Goal: Find specific page/section: Find specific page/section

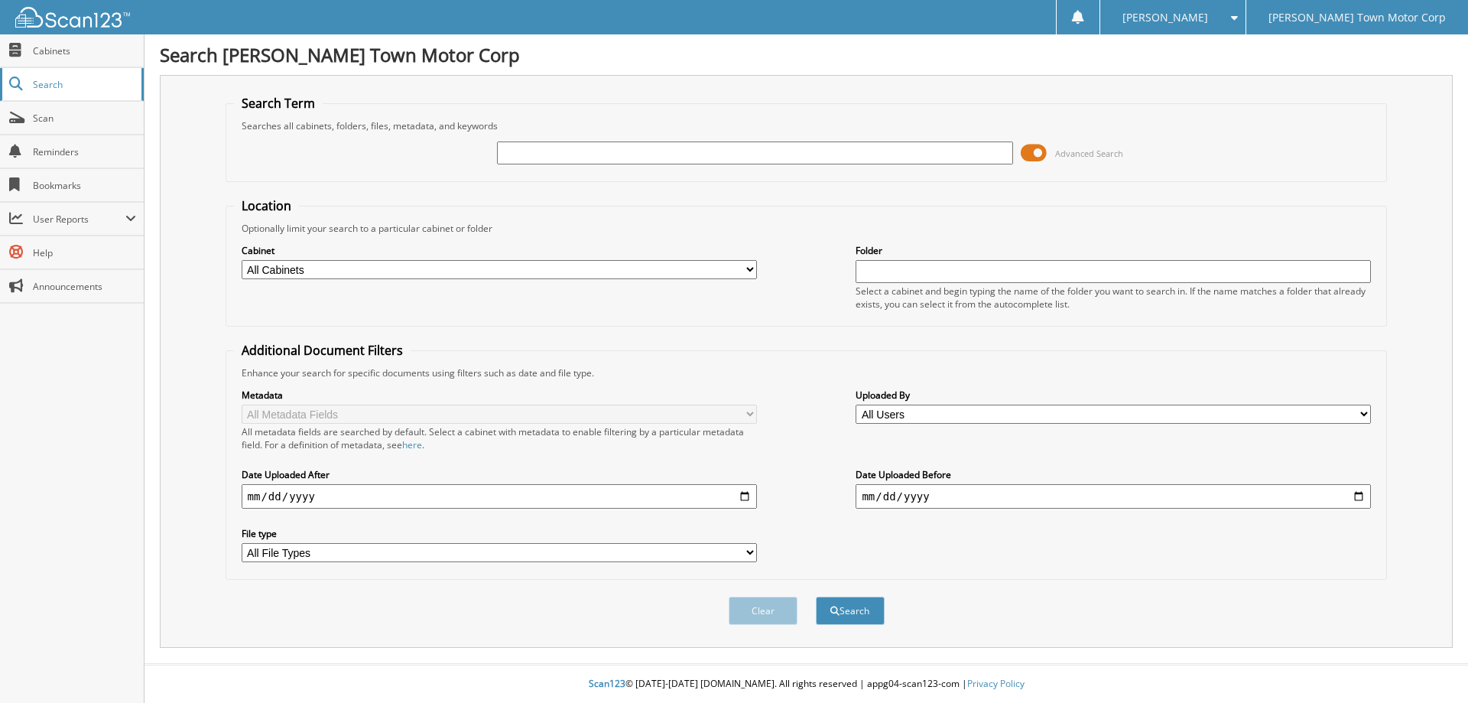
click at [47, 76] on link "Search" at bounding box center [72, 84] width 144 height 33
click at [47, 49] on span "Cabinets" at bounding box center [84, 50] width 103 height 13
click at [44, 44] on span "Cabinets" at bounding box center [84, 50] width 103 height 13
